Goal: Check status: Check status

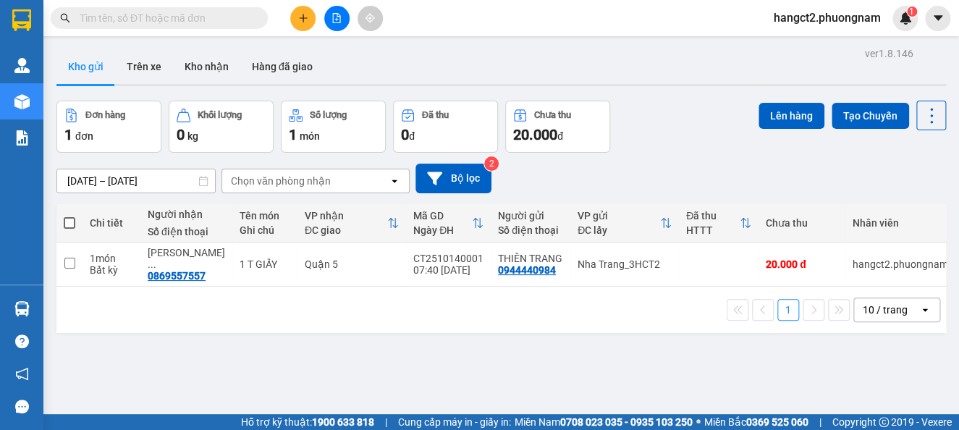
click at [205, 16] on input "text" at bounding box center [165, 18] width 171 height 16
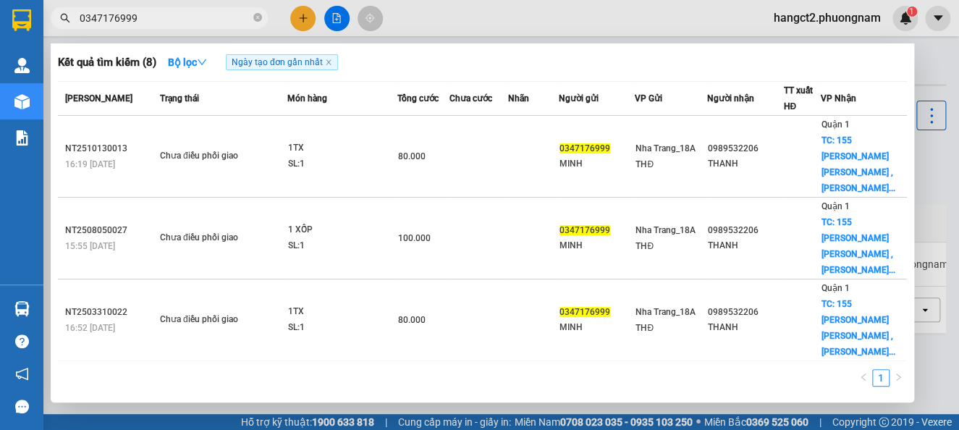
click at [246, 14] on input "0347176999" at bounding box center [165, 18] width 171 height 16
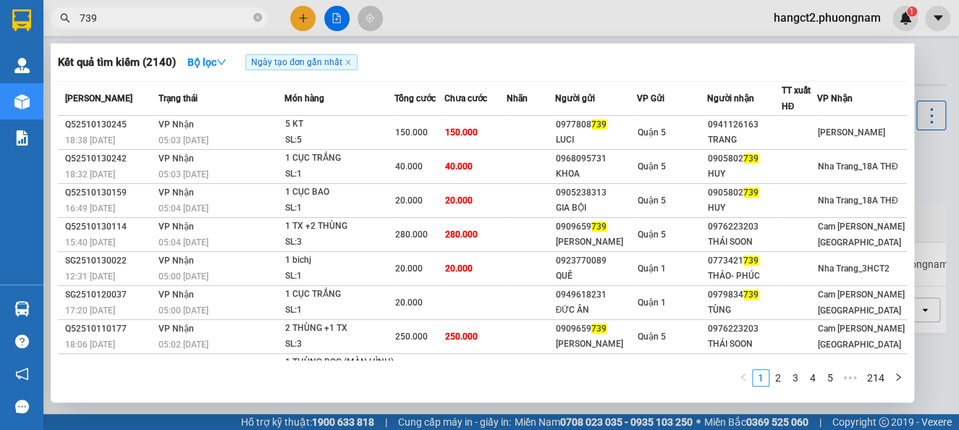
type input "739"
click at [931, 69] on div at bounding box center [479, 215] width 959 height 430
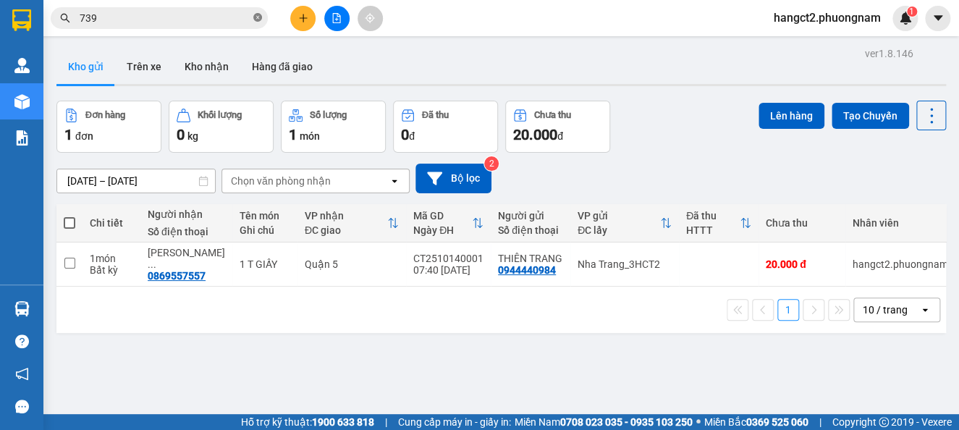
click at [255, 17] on icon "close-circle" at bounding box center [257, 17] width 9 height 9
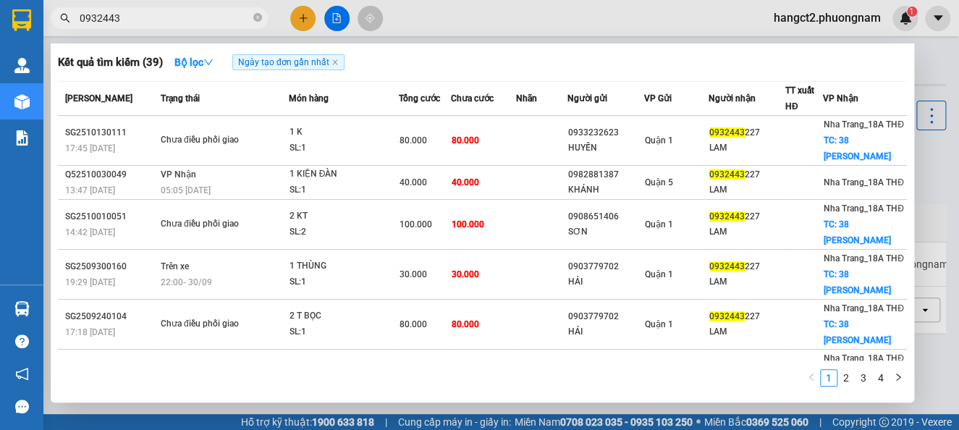
click at [919, 63] on div at bounding box center [479, 215] width 959 height 430
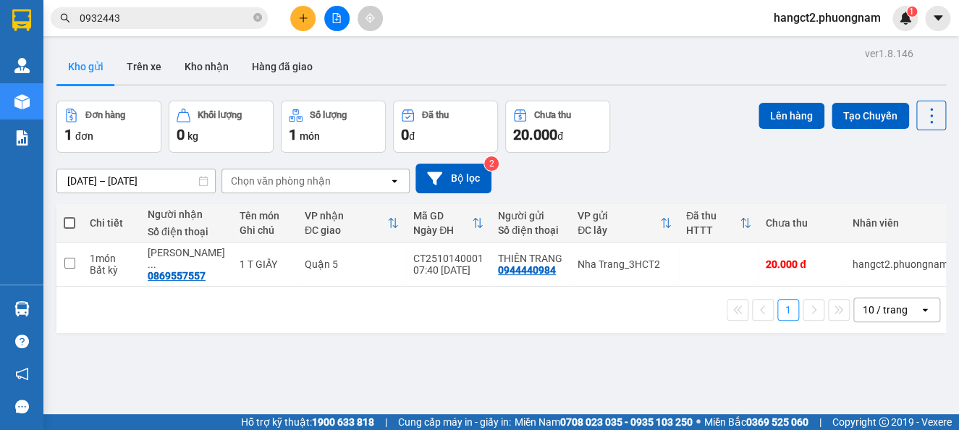
click at [182, 12] on input "0932443" at bounding box center [165, 18] width 171 height 16
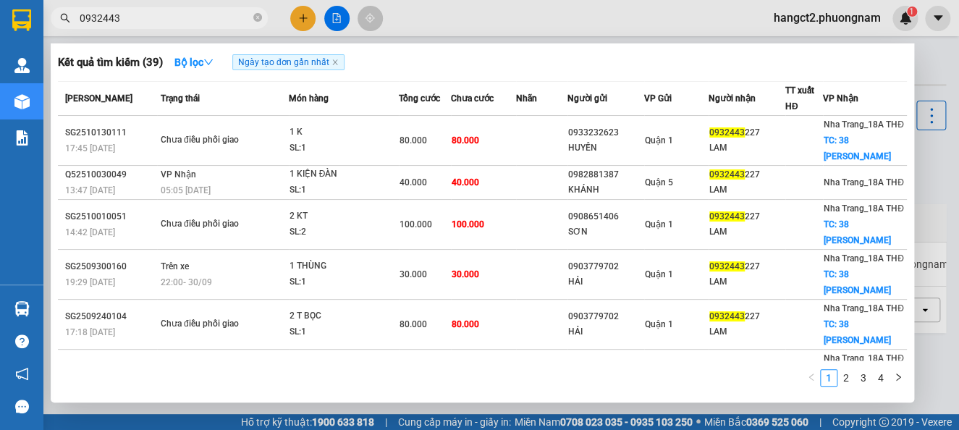
click at [182, 12] on input "0932443" at bounding box center [165, 18] width 171 height 16
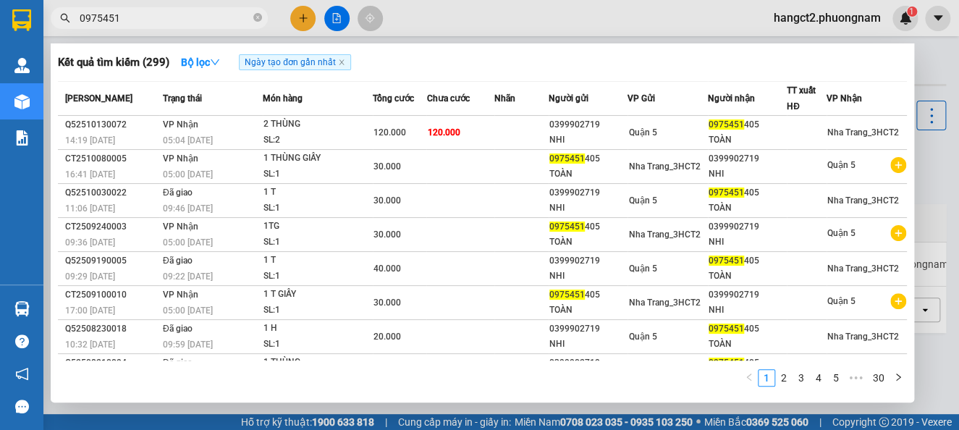
click at [211, 21] on input "0975451" at bounding box center [165, 18] width 171 height 16
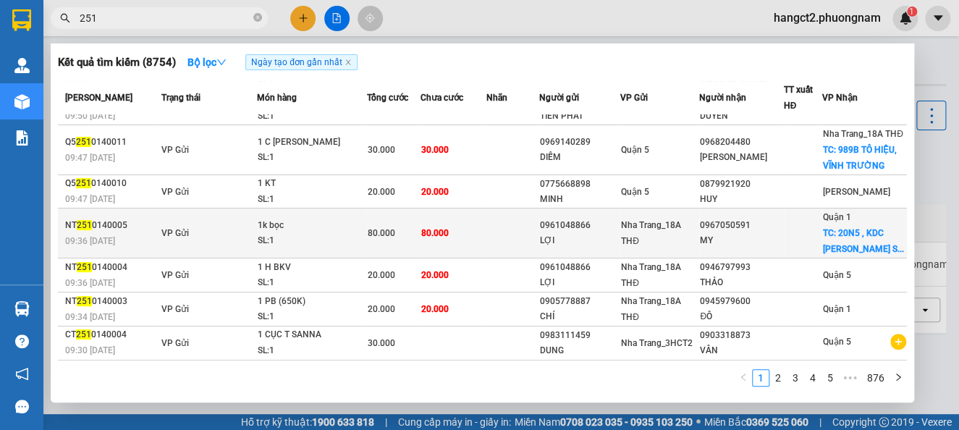
scroll to position [203, 0]
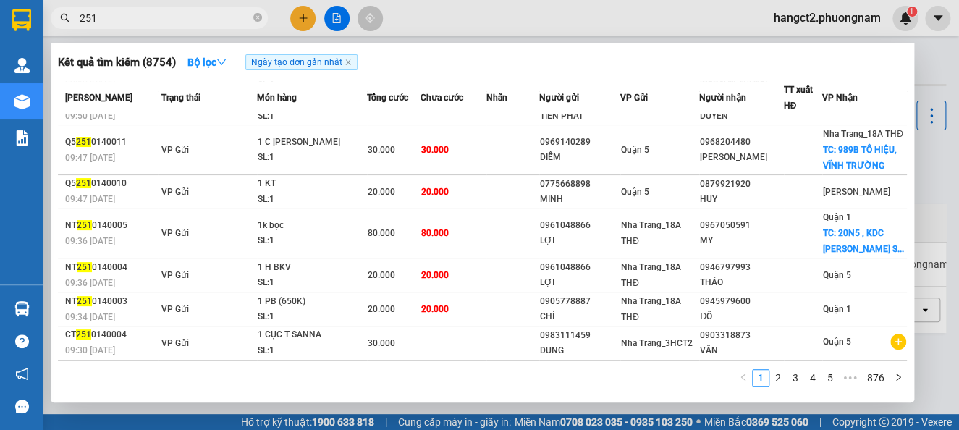
type input "251"
click at [262, 21] on span "251" at bounding box center [159, 18] width 217 height 22
click at [259, 21] on icon "close-circle" at bounding box center [257, 17] width 9 height 9
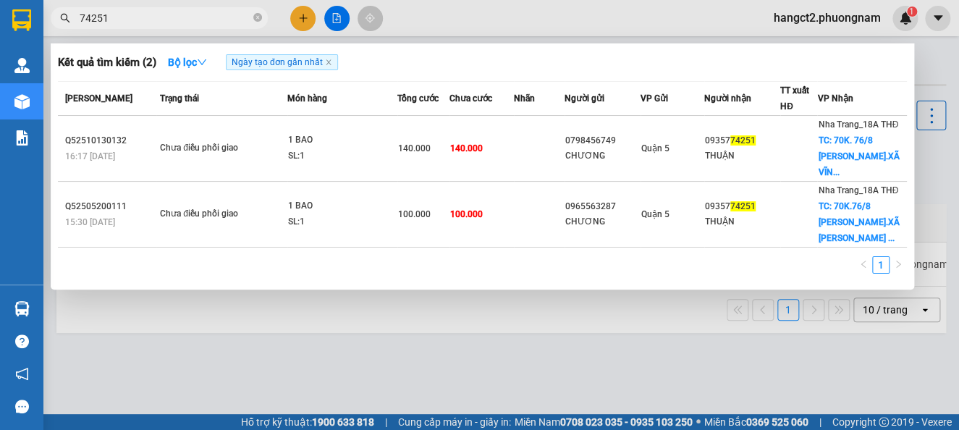
type input "74251"
